Goal: Information Seeking & Learning: Learn about a topic

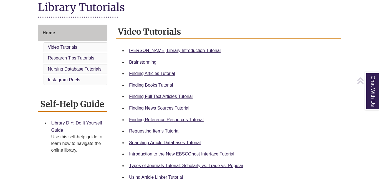
scroll to position [149, 0]
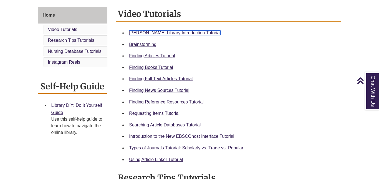
click at [152, 32] on link "Berntsen Library Introduction Tutorial" at bounding box center [175, 33] width 92 height 5
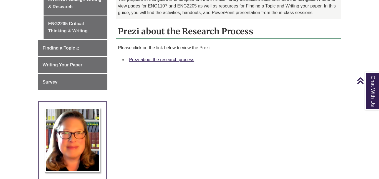
scroll to position [195, 0]
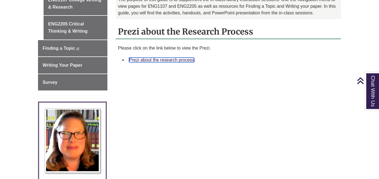
click at [184, 58] on link "Prezi about the research process" at bounding box center [161, 60] width 65 height 5
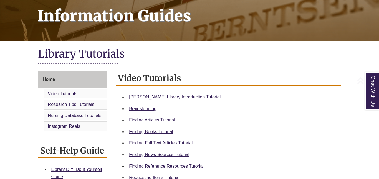
scroll to position [85, 0]
click at [162, 120] on link "Finding Articles Tutorial" at bounding box center [152, 120] width 46 height 5
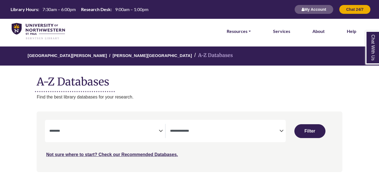
select select "Database Subject Filter"
select select "Database Types Filter"
select select "Database Subject Filter"
select select "Database Types Filter"
click at [230, 34] on link "Resources" at bounding box center [239, 31] width 24 height 7
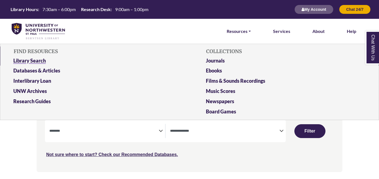
click at [38, 64] on link "Library Search" at bounding box center [93, 62] width 168 height 10
